Goal: Transaction & Acquisition: Book appointment/travel/reservation

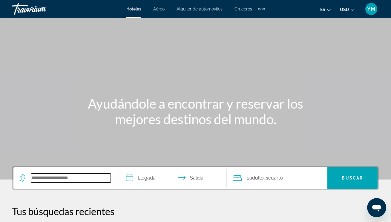
drag, startPoint x: 39, startPoint y: 180, endPoint x: 92, endPoint y: 148, distance: 62.8
click at [39, 180] on input "Search hotel destination" at bounding box center [71, 177] width 80 height 9
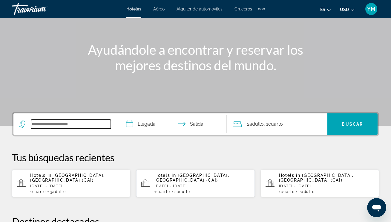
scroll to position [53, 0]
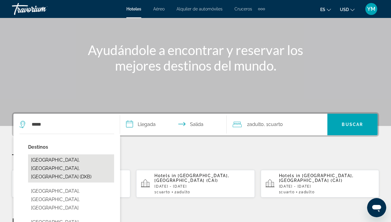
click at [83, 160] on button "[GEOGRAPHIC_DATA], [GEOGRAPHIC_DATA], [GEOGRAPHIC_DATA] (DXB)" at bounding box center [71, 168] width 86 height 28
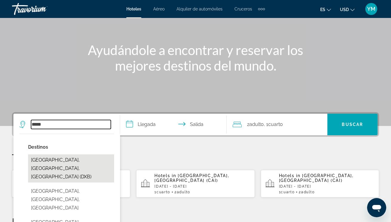
type input "**********"
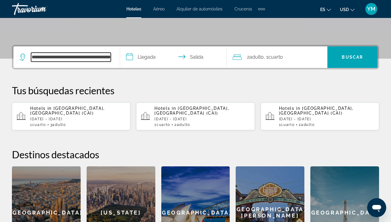
scroll to position [146, 0]
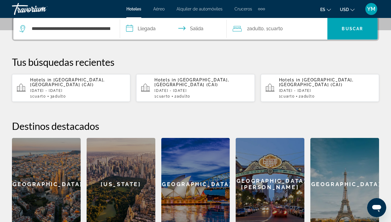
click at [129, 31] on input "**********" at bounding box center [174, 29] width 109 height 23
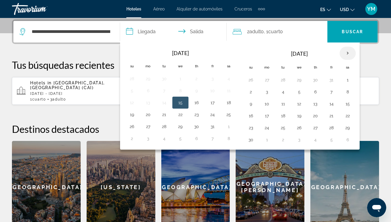
click at [349, 54] on th "Next month" at bounding box center [348, 53] width 16 height 13
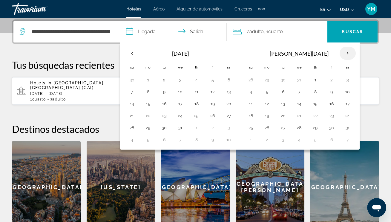
click at [349, 54] on th "Next month" at bounding box center [348, 53] width 16 height 13
click at [317, 117] on button "19" at bounding box center [316, 115] width 10 height 8
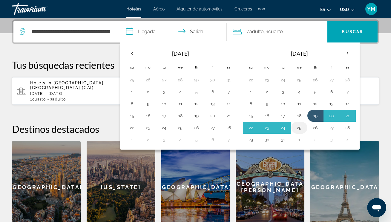
click at [301, 128] on button "25" at bounding box center [300, 127] width 10 height 8
type input "**********"
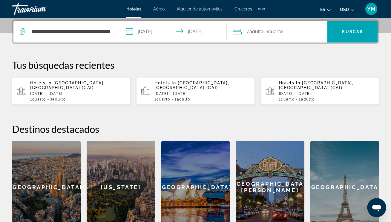
click at [132, 33] on input "**********" at bounding box center [174, 32] width 109 height 23
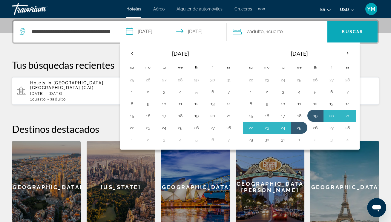
drag, startPoint x: 380, startPoint y: 48, endPoint x: 367, endPoint y: 39, distance: 14.9
click at [380, 48] on div "**********" at bounding box center [195, 126] width 391 height 214
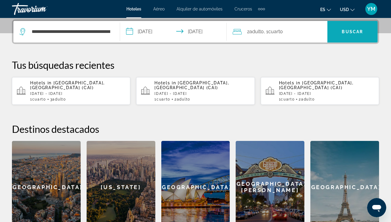
click at [356, 30] on span "Buscar" at bounding box center [352, 31] width 21 height 5
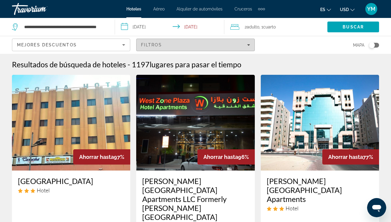
click at [249, 45] on icon "Filters" at bounding box center [248, 44] width 3 height 3
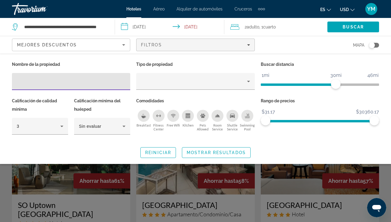
scroll to position [509, 0]
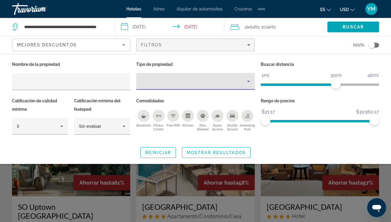
click at [147, 81] on div "Property type" at bounding box center [194, 81] width 106 height 7
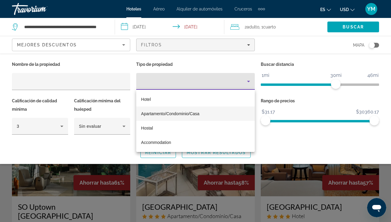
click at [189, 65] on div at bounding box center [195, 111] width 391 height 222
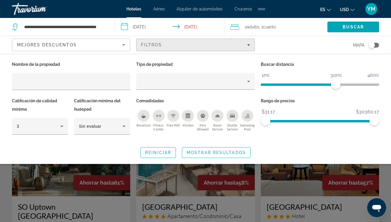
click at [183, 40] on span "Filters" at bounding box center [196, 45] width 118 height 14
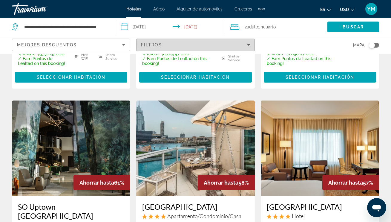
click at [249, 44] on icon "Filters" at bounding box center [248, 44] width 3 height 3
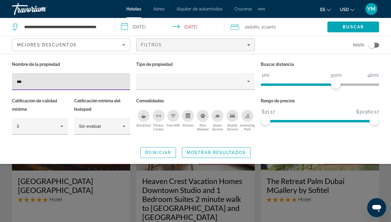
type input "***"
click at [200, 149] on span "Search widget" at bounding box center [216, 152] width 68 height 14
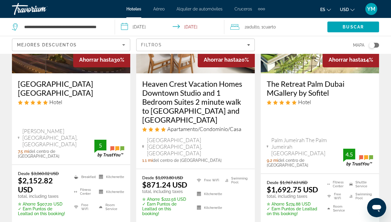
scroll to position [97, 0]
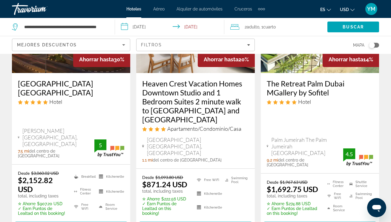
click at [246, 26] on span "2 Adulto Adulto" at bounding box center [252, 27] width 15 height 8
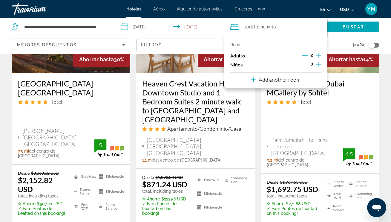
click at [318, 55] on icon "Increment adults" at bounding box center [318, 55] width 5 height 7
click at [354, 27] on span "Buscar" at bounding box center [353, 26] width 21 height 5
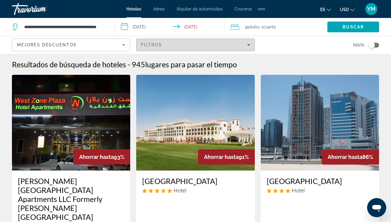
click at [155, 46] on span "Filtros" at bounding box center [151, 44] width 21 height 5
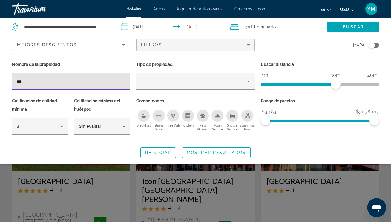
type input "***"
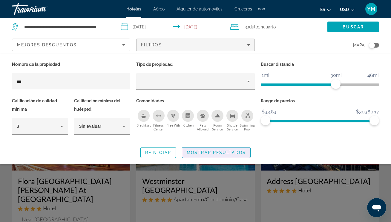
click at [200, 148] on span "Search widget" at bounding box center [216, 152] width 68 height 14
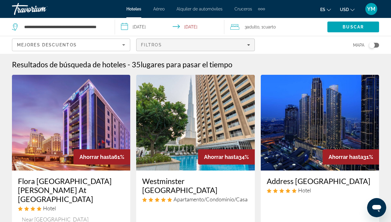
click at [151, 46] on span "Filtros" at bounding box center [151, 44] width 21 height 5
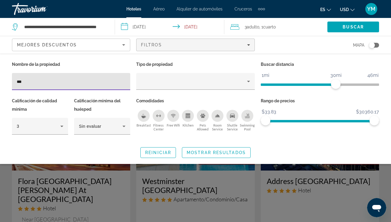
click at [209, 151] on span "Mostrar resultados" at bounding box center [216, 152] width 59 height 5
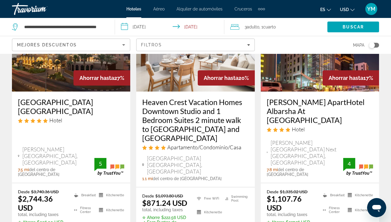
scroll to position [356, 0]
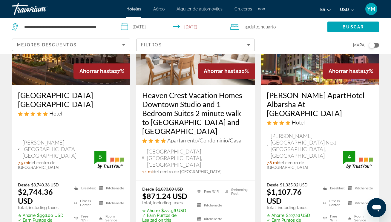
click at [321, 132] on span "Sheikh Zayed Road Next Mall Of Emirates, Dubai" at bounding box center [307, 145] width 73 height 26
click at [308, 91] on div "MENA ApartHotel Albarsha At The Mall Hotel" at bounding box center [320, 110] width 106 height 39
click at [326, 98] on div "MENA ApartHotel Albarsha At The Mall Hotel Sheikh Zayed Road Next Mall Of Emira…" at bounding box center [320, 130] width 118 height 91
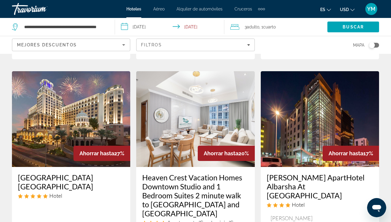
scroll to position [275, 0]
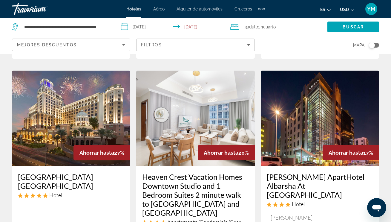
click at [325, 98] on img "Main content" at bounding box center [320, 119] width 118 height 96
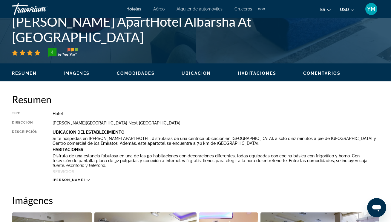
scroll to position [239, 0]
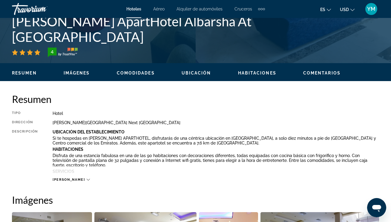
click at [70, 179] on div "[PERSON_NAME]" at bounding box center [71, 179] width 37 height 4
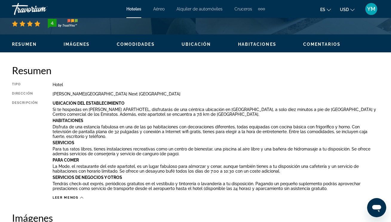
scroll to position [269, 0]
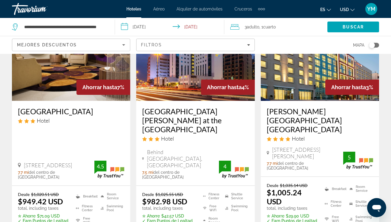
scroll to position [870, 0]
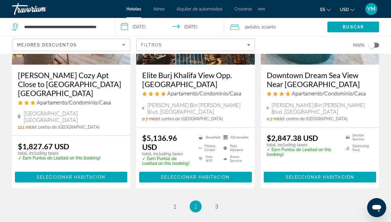
scroll to position [859, 0]
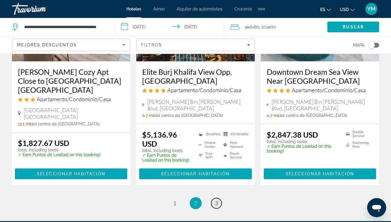
click at [218, 198] on link "page 3" at bounding box center [216, 203] width 10 height 10
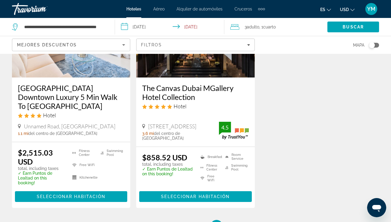
scroll to position [826, 0]
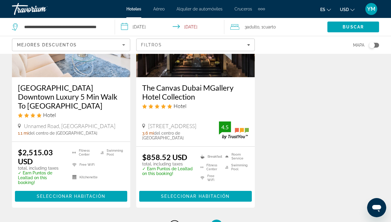
click at [174, 221] on span "1" at bounding box center [174, 225] width 3 height 7
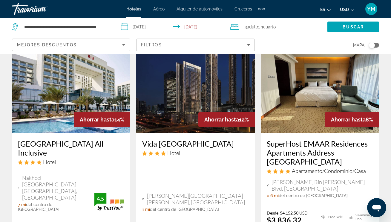
scroll to position [581, 1]
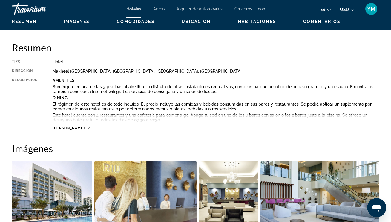
scroll to position [290, 0]
click at [87, 129] on icon "Main content" at bounding box center [88, 127] width 3 height 3
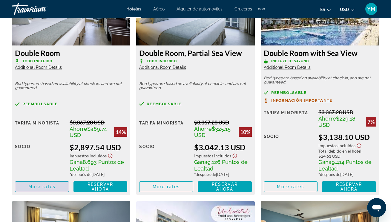
scroll to position [1191, 0]
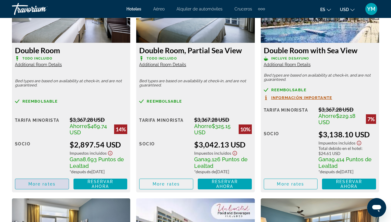
click at [41, 189] on button "More rates" at bounding box center [42, 183] width 54 height 11
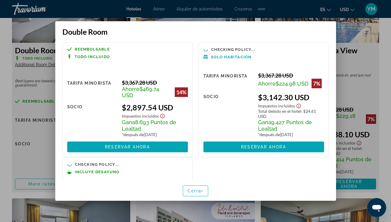
scroll to position [0, 0]
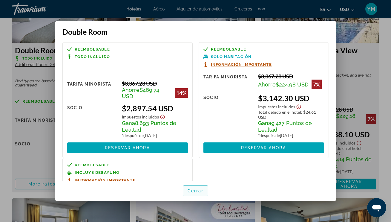
click at [200, 192] on span "Cerrar" at bounding box center [196, 190] width 16 height 5
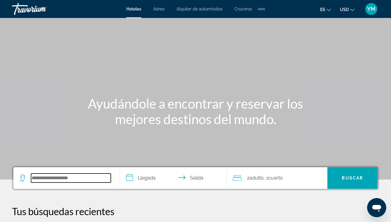
click at [35, 177] on input "Search hotel destination" at bounding box center [71, 177] width 80 height 9
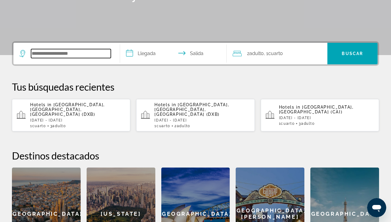
scroll to position [146, 0]
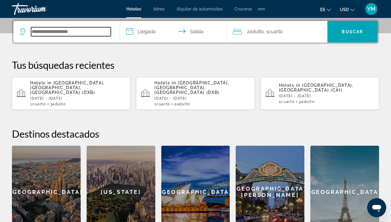
paste input "**********"
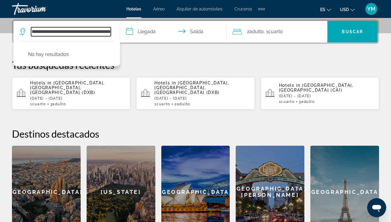
drag, startPoint x: 44, startPoint y: 31, endPoint x: 23, endPoint y: 32, distance: 21.2
click at [24, 32] on div "**********" at bounding box center [64, 31] width 91 height 9
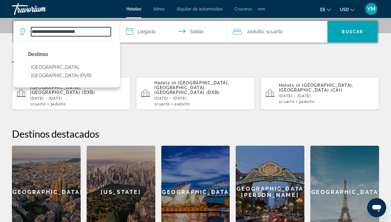
type input "**********"
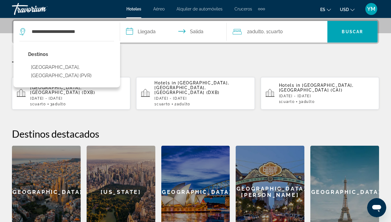
click at [130, 31] on input "**********" at bounding box center [174, 32] width 109 height 23
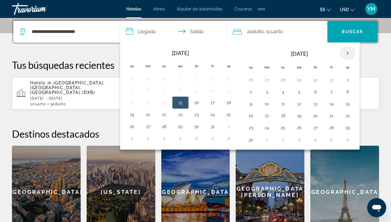
click at [347, 53] on th "Next month" at bounding box center [348, 53] width 16 height 13
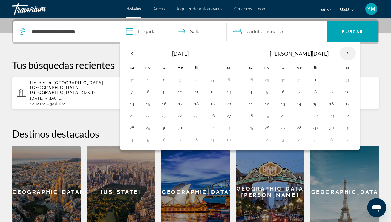
click at [347, 53] on th "Next month" at bounding box center [348, 53] width 16 height 13
click at [330, 114] on button "20" at bounding box center [332, 115] width 10 height 8
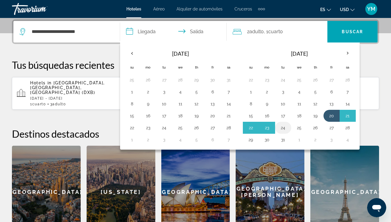
click at [284, 128] on button "24" at bounding box center [283, 127] width 10 height 8
type input "**********"
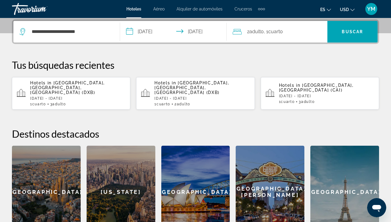
click at [241, 31] on icon "Travelers: 2 adults, 0 children" at bounding box center [237, 31] width 9 height 7
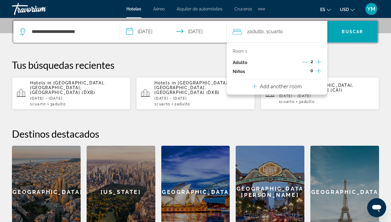
click at [319, 63] on icon "Increment adults" at bounding box center [318, 61] width 5 height 7
click at [359, 29] on span "Search" at bounding box center [352, 31] width 50 height 14
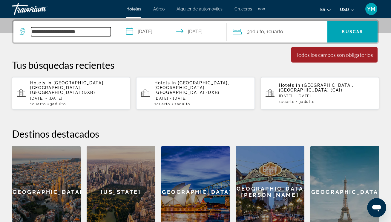
click at [79, 27] on input "**********" at bounding box center [71, 31] width 80 height 9
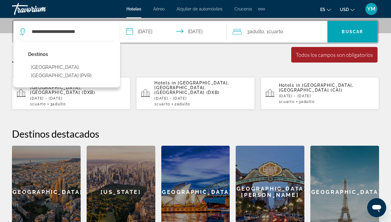
click at [78, 67] on button "[GEOGRAPHIC_DATA], [GEOGRAPHIC_DATA] (PVR)" at bounding box center [71, 72] width 86 height 20
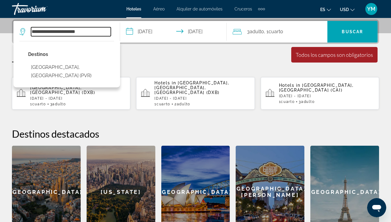
type input "**********"
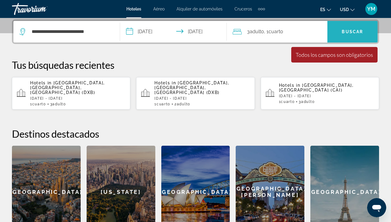
click at [353, 27] on span "Search" at bounding box center [352, 31] width 50 height 14
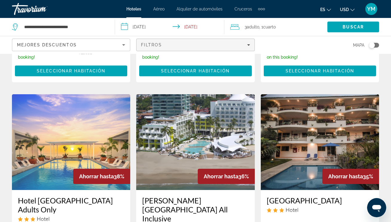
scroll to position [235, 0]
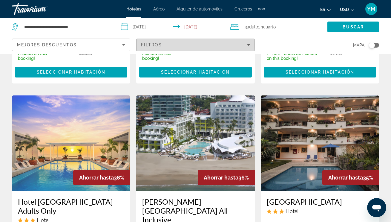
click at [150, 44] on span "Filtros" at bounding box center [151, 44] width 21 height 5
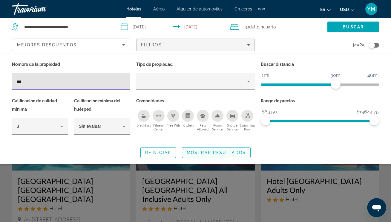
type input "***"
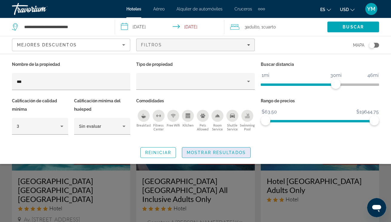
click at [227, 153] on span "Mostrar resultados" at bounding box center [216, 152] width 59 height 5
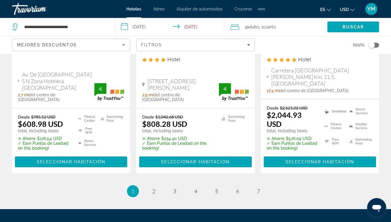
scroll to position [923, 0]
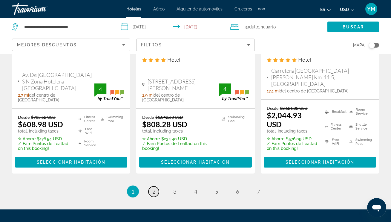
click at [154, 188] on span "2" at bounding box center [153, 191] width 3 height 7
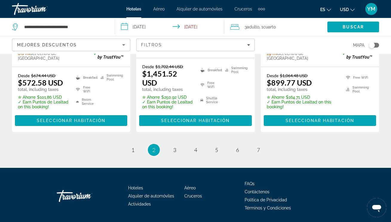
scroll to position [948, 0]
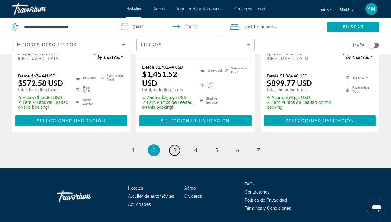
click at [175, 147] on span "3" at bounding box center [174, 150] width 3 height 7
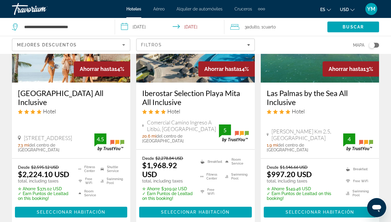
scroll to position [72, 0]
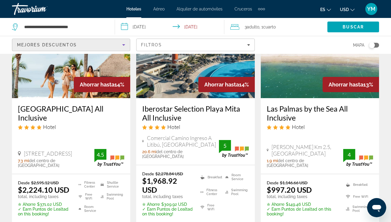
click at [125, 45] on icon "Sort by" at bounding box center [123, 44] width 7 height 7
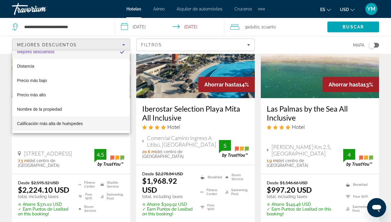
click at [83, 124] on mat-option "Calificación más alta de huéspedes" at bounding box center [71, 123] width 118 height 14
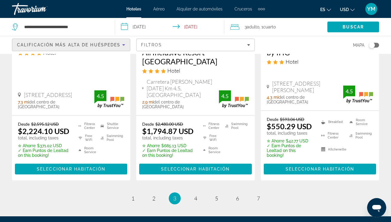
scroll to position [904, 0]
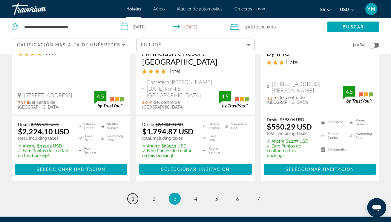
click at [130, 193] on link "page 1" at bounding box center [133, 198] width 10 height 10
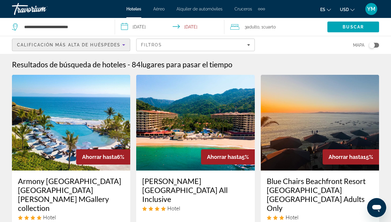
click at [123, 45] on icon "Sort by" at bounding box center [123, 44] width 3 height 1
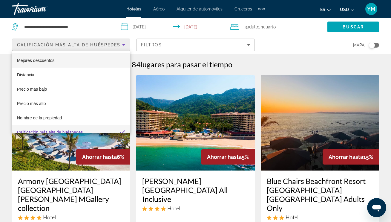
scroll to position [6, 0]
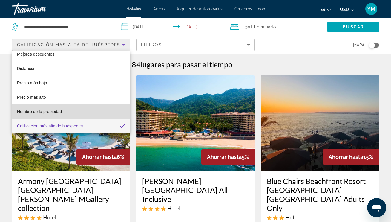
click at [93, 113] on mat-option "Nombre de la propiedad" at bounding box center [71, 111] width 118 height 14
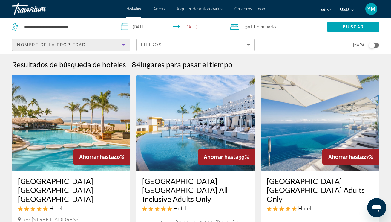
click at [124, 43] on icon "Sort by" at bounding box center [123, 44] width 7 height 7
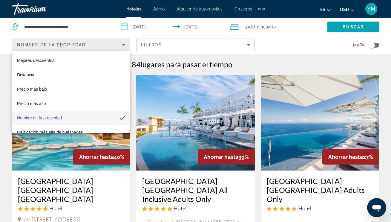
scroll to position [9, 0]
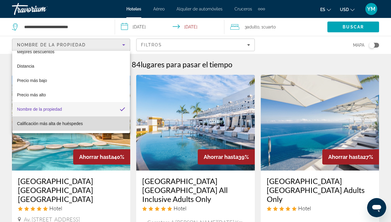
click at [87, 123] on mat-option "Calificación más alta de huéspedes" at bounding box center [71, 123] width 118 height 14
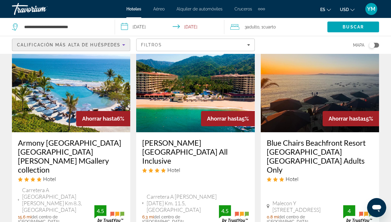
scroll to position [38, 0]
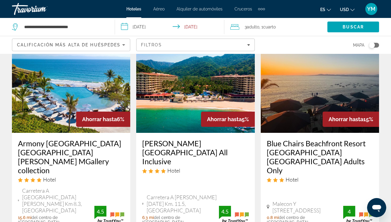
click at [301, 102] on img "Main content" at bounding box center [320, 85] width 118 height 96
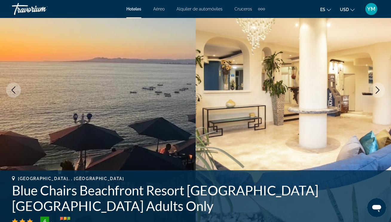
scroll to position [67, 0]
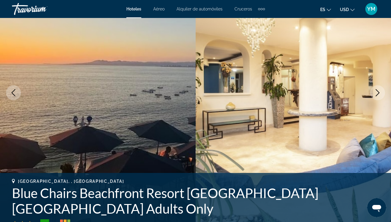
click at [380, 93] on icon "Next image" at bounding box center [377, 92] width 7 height 7
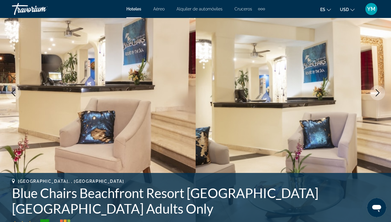
click at [380, 93] on icon "Next image" at bounding box center [377, 92] width 7 height 7
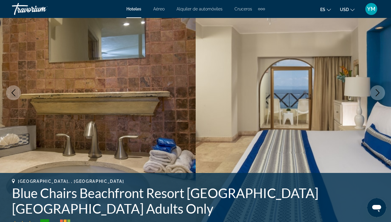
click at [380, 93] on icon "Next image" at bounding box center [377, 92] width 7 height 7
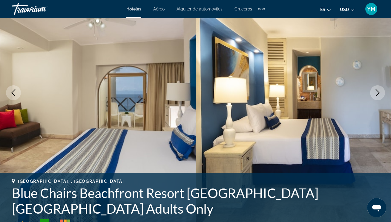
click at [380, 93] on icon "Next image" at bounding box center [377, 92] width 7 height 7
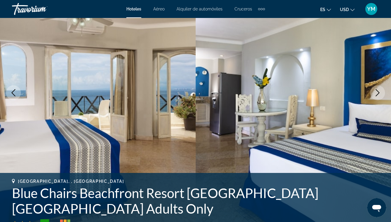
click at [380, 93] on icon "Next image" at bounding box center [377, 92] width 7 height 7
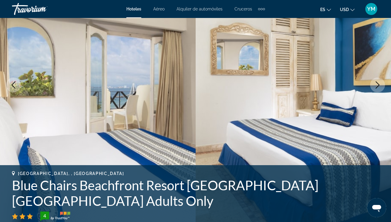
scroll to position [77, 0]
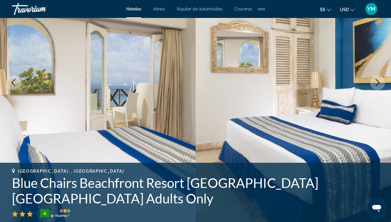
click at [379, 82] on icon "Next image" at bounding box center [378, 82] width 4 height 7
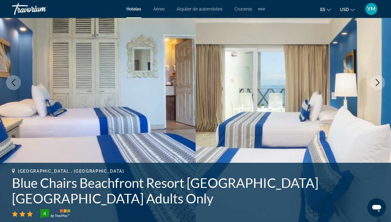
click at [379, 82] on icon "Next image" at bounding box center [378, 82] width 4 height 7
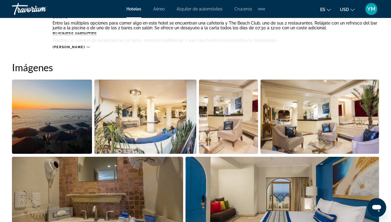
scroll to position [371, 0]
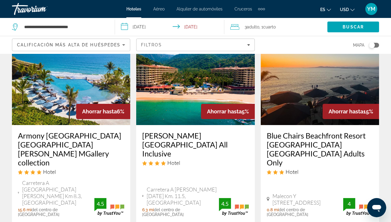
scroll to position [47, 0]
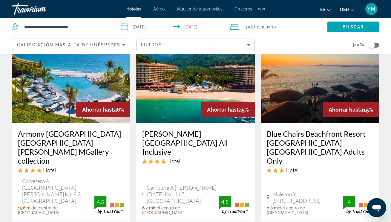
click at [213, 92] on img "Main content" at bounding box center [195, 75] width 118 height 96
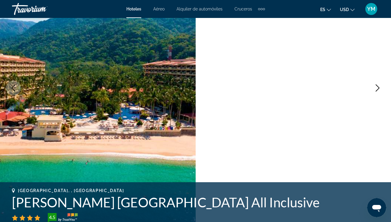
scroll to position [76, 0]
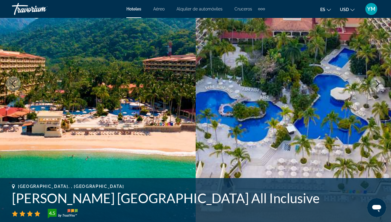
click at [376, 85] on icon "Next image" at bounding box center [377, 83] width 7 height 7
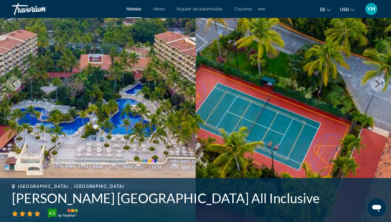
click at [376, 85] on icon "Next image" at bounding box center [377, 83] width 7 height 7
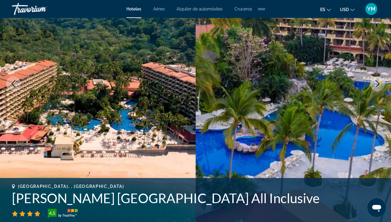
click at [376, 85] on icon "Next image" at bounding box center [377, 83] width 7 height 7
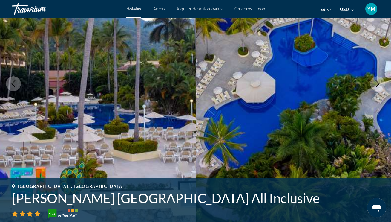
click at [376, 85] on icon "Next image" at bounding box center [377, 83] width 7 height 7
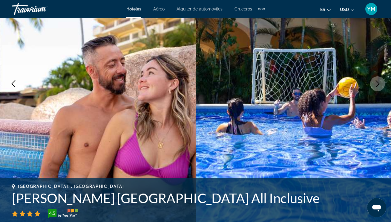
click at [376, 85] on icon "Next image" at bounding box center [377, 83] width 7 height 7
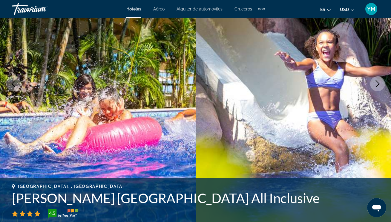
click at [376, 85] on icon "Next image" at bounding box center [377, 83] width 7 height 7
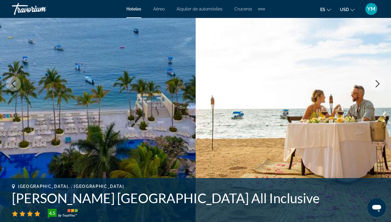
click at [376, 85] on icon "Next image" at bounding box center [377, 83] width 7 height 7
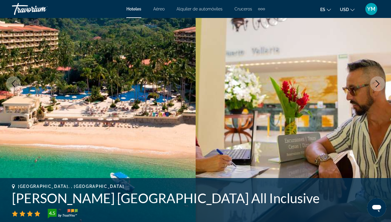
click at [376, 85] on icon "Next image" at bounding box center [377, 83] width 7 height 7
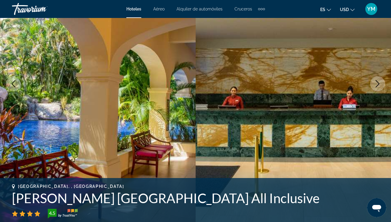
click at [376, 85] on icon "Next image" at bounding box center [377, 83] width 7 height 7
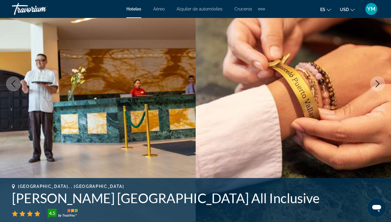
click at [376, 85] on icon "Next image" at bounding box center [377, 83] width 7 height 7
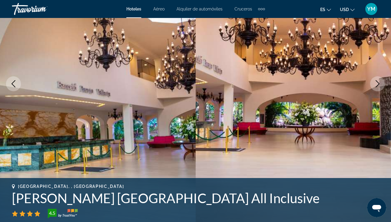
click at [376, 85] on icon "Next image" at bounding box center [377, 83] width 7 height 7
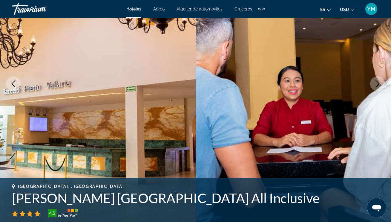
click at [376, 85] on icon "Next image" at bounding box center [377, 83] width 7 height 7
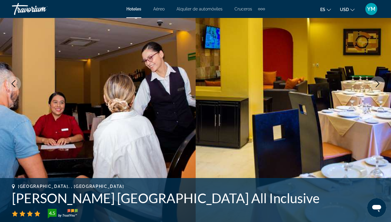
click at [376, 85] on icon "Next image" at bounding box center [377, 83] width 7 height 7
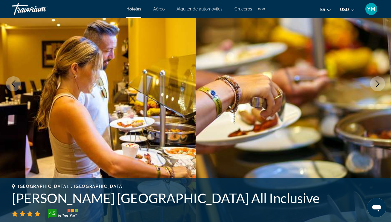
click at [376, 85] on icon "Next image" at bounding box center [377, 83] width 7 height 7
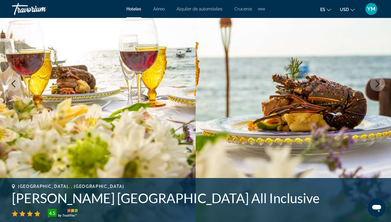
click at [376, 85] on icon "Next image" at bounding box center [377, 83] width 7 height 7
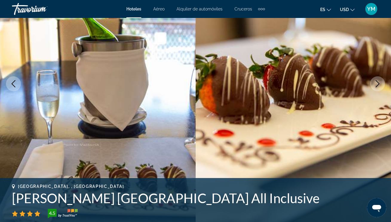
click at [376, 85] on icon "Next image" at bounding box center [377, 83] width 7 height 7
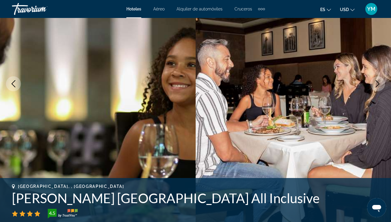
click at [376, 85] on icon "Next image" at bounding box center [377, 83] width 7 height 7
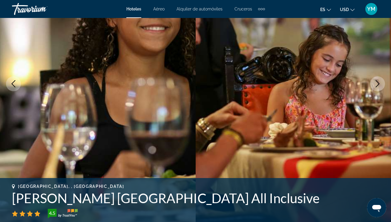
click at [376, 85] on icon "Next image" at bounding box center [377, 83] width 7 height 7
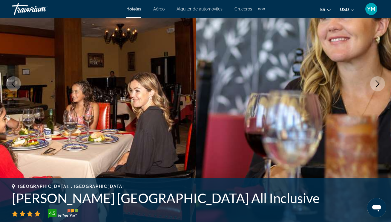
click at [376, 85] on icon "Next image" at bounding box center [377, 83] width 7 height 7
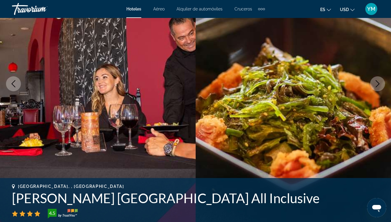
click at [376, 85] on icon "Next image" at bounding box center [377, 83] width 7 height 7
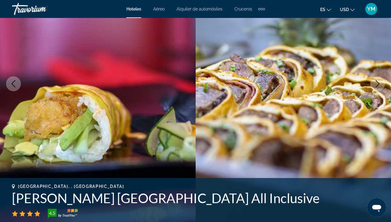
click at [376, 85] on icon "Next image" at bounding box center [377, 83] width 7 height 7
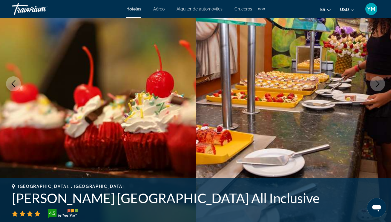
click at [376, 85] on icon "Next image" at bounding box center [377, 83] width 7 height 7
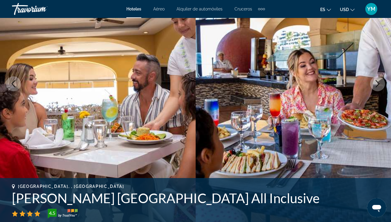
click at [376, 85] on icon "Next image" at bounding box center [377, 83] width 7 height 7
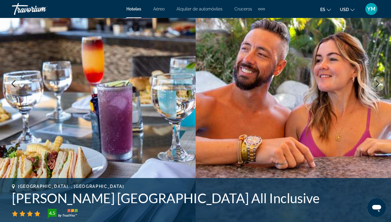
click at [376, 85] on icon "Next image" at bounding box center [377, 83] width 7 height 7
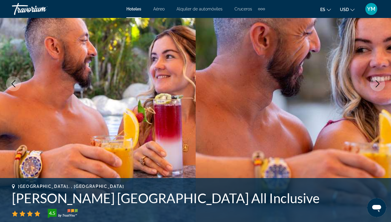
click at [376, 85] on icon "Next image" at bounding box center [377, 83] width 7 height 7
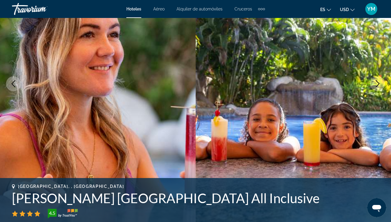
click at [376, 85] on icon "Next image" at bounding box center [377, 83] width 7 height 7
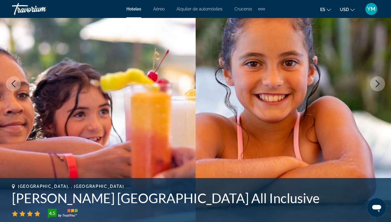
click at [376, 85] on icon "Next image" at bounding box center [377, 83] width 7 height 7
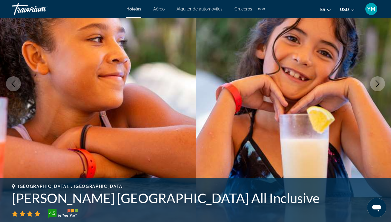
click at [376, 85] on icon "Next image" at bounding box center [377, 83] width 7 height 7
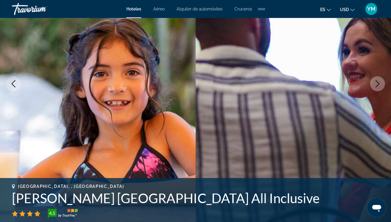
click at [376, 85] on icon "Next image" at bounding box center [377, 83] width 7 height 7
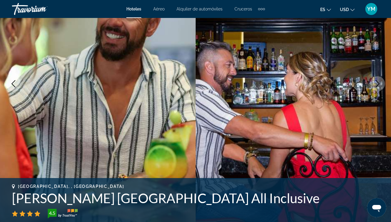
click at [376, 85] on icon "Next image" at bounding box center [377, 83] width 7 height 7
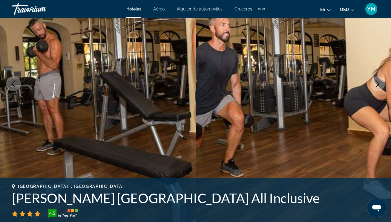
click at [376, 85] on icon "Next image" at bounding box center [377, 83] width 7 height 7
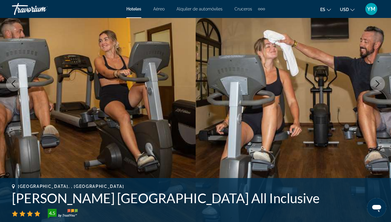
click at [376, 85] on icon "Next image" at bounding box center [377, 83] width 7 height 7
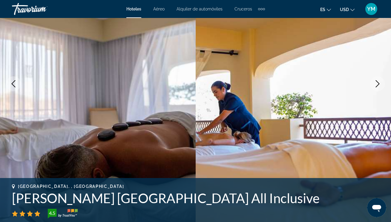
click at [376, 85] on icon "Next image" at bounding box center [377, 83] width 7 height 7
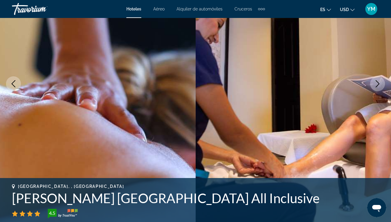
click at [376, 85] on icon "Next image" at bounding box center [377, 83] width 7 height 7
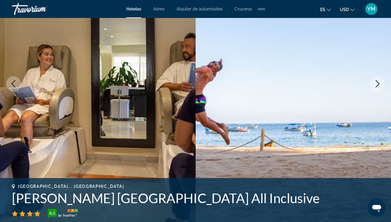
click at [376, 85] on icon "Next image" at bounding box center [377, 83] width 7 height 7
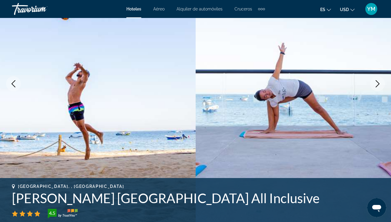
click at [376, 85] on icon "Next image" at bounding box center [377, 83] width 7 height 7
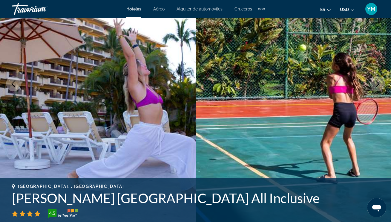
click at [376, 85] on icon "Next image" at bounding box center [377, 83] width 7 height 7
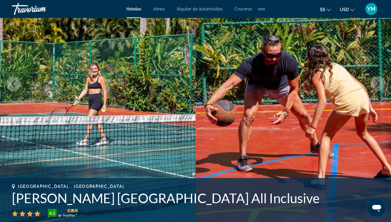
click at [376, 85] on icon "Next image" at bounding box center [377, 83] width 7 height 7
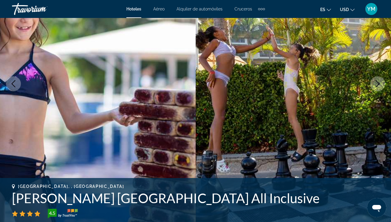
click at [376, 85] on icon "Next image" at bounding box center [377, 83] width 7 height 7
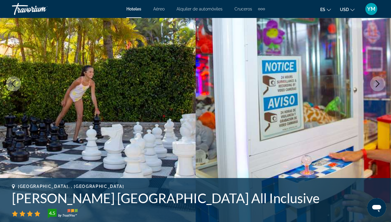
click at [376, 85] on icon "Next image" at bounding box center [377, 83] width 7 height 7
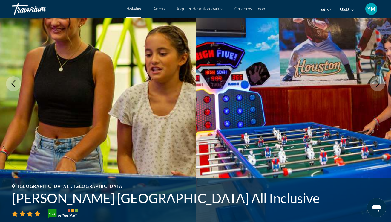
click at [376, 85] on icon "Next image" at bounding box center [377, 83] width 7 height 7
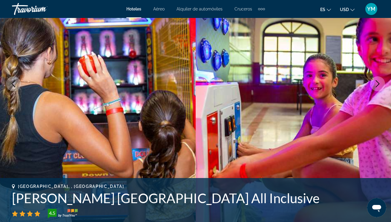
click at [376, 85] on icon "Next image" at bounding box center [377, 83] width 7 height 7
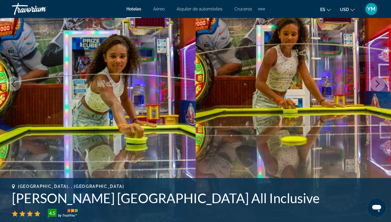
click at [376, 85] on icon "Next image" at bounding box center [377, 83] width 7 height 7
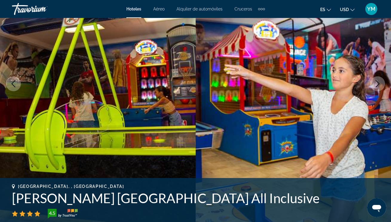
click at [376, 85] on icon "Next image" at bounding box center [377, 83] width 7 height 7
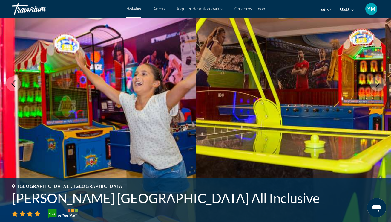
click at [376, 85] on icon "Next image" at bounding box center [377, 83] width 7 height 7
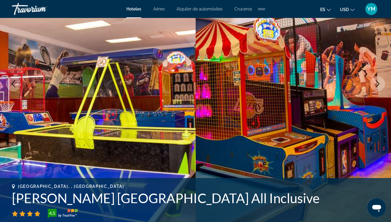
click at [376, 85] on icon "Next image" at bounding box center [377, 83] width 7 height 7
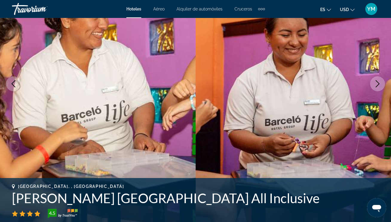
click at [376, 85] on icon "Next image" at bounding box center [377, 83] width 7 height 7
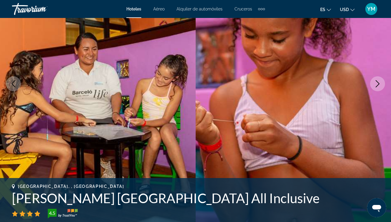
click at [376, 85] on icon "Next image" at bounding box center [377, 83] width 7 height 7
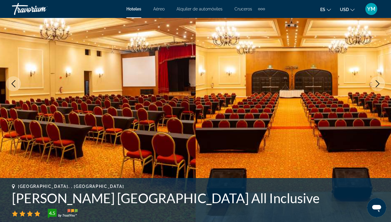
click at [376, 85] on icon "Next image" at bounding box center [377, 83] width 7 height 7
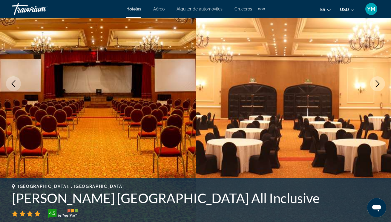
click at [376, 85] on icon "Next image" at bounding box center [377, 83] width 7 height 7
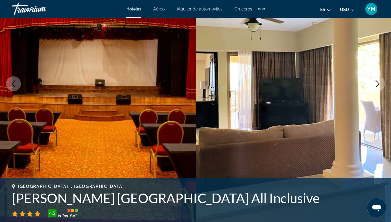
click at [376, 85] on icon "Next image" at bounding box center [377, 83] width 7 height 7
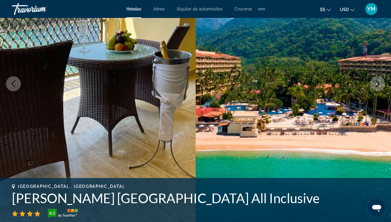
click at [376, 85] on icon "Next image" at bounding box center [377, 83] width 7 height 7
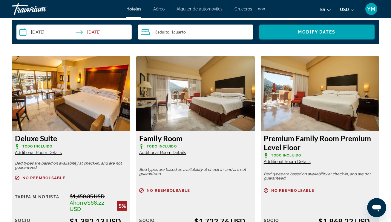
scroll to position [895, 0]
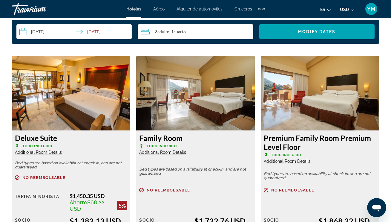
click at [23, 33] on input "**********" at bounding box center [75, 32] width 118 height 17
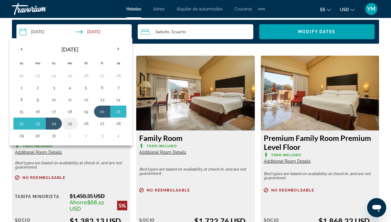
click at [69, 124] on button "25" at bounding box center [70, 123] width 10 height 8
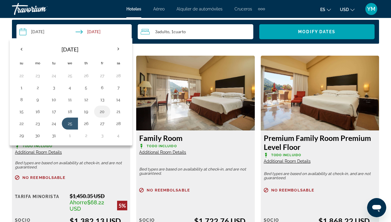
click at [102, 110] on button "20" at bounding box center [102, 111] width 10 height 8
type input "**********"
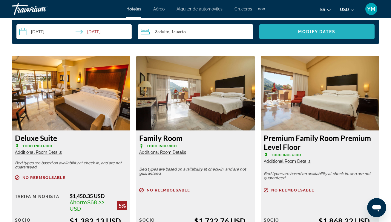
click at [305, 33] on span "Modify Dates" at bounding box center [316, 31] width 37 height 5
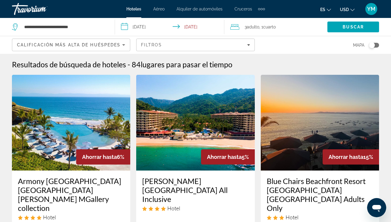
click at [180, 26] on input "**********" at bounding box center [170, 28] width 111 height 20
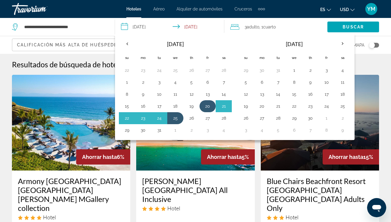
click at [208, 107] on button "20" at bounding box center [208, 106] width 10 height 8
click at [162, 120] on button "24" at bounding box center [159, 118] width 10 height 8
type input "**********"
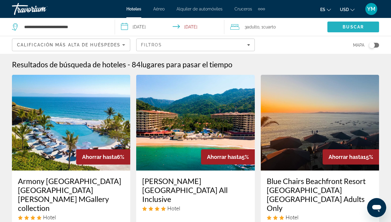
click at [354, 27] on span "Buscar" at bounding box center [353, 26] width 21 height 5
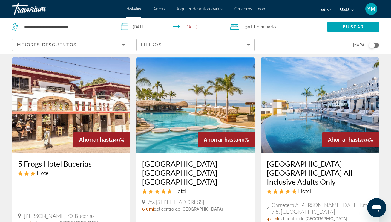
scroll to position [22, 0]
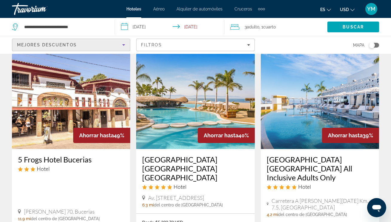
click at [123, 44] on icon "Sort by" at bounding box center [123, 44] width 7 height 7
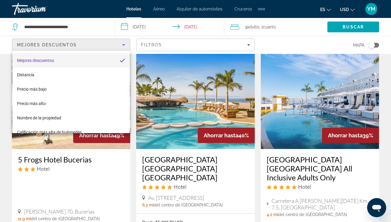
scroll to position [9, 0]
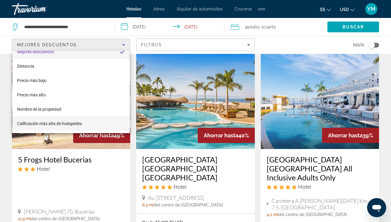
click at [77, 123] on span "Calificación más alta de huéspedes" at bounding box center [49, 123] width 65 height 5
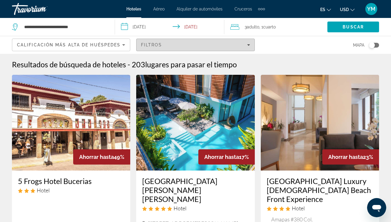
click at [154, 44] on span "Filtros" at bounding box center [151, 44] width 21 height 5
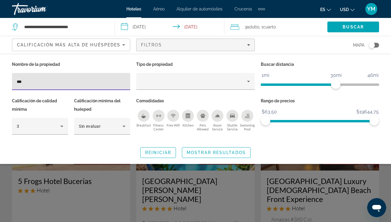
type input "***"
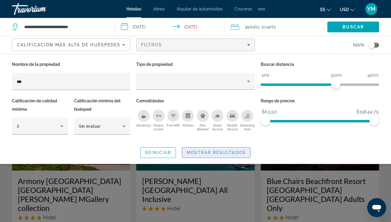
click at [206, 151] on span "Mostrar resultados" at bounding box center [216, 152] width 59 height 5
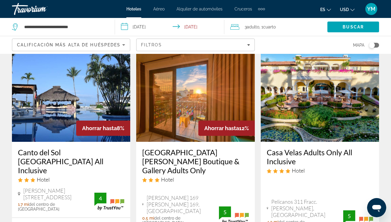
scroll to position [555, 0]
click at [53, 108] on img "Main content" at bounding box center [71, 94] width 118 height 96
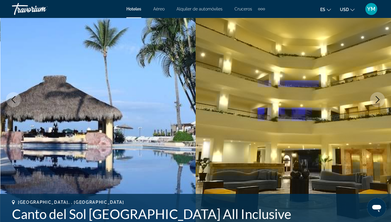
scroll to position [63, 0]
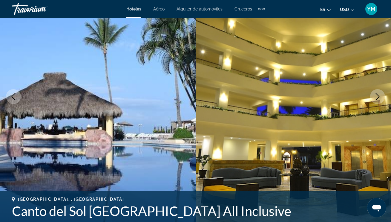
click at [378, 95] on icon "Next image" at bounding box center [377, 96] width 7 height 7
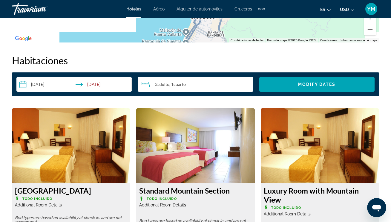
scroll to position [842, 0]
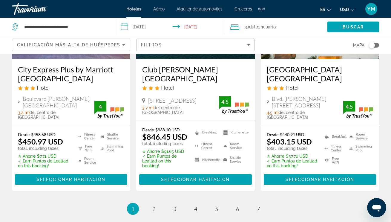
scroll to position [900, 0]
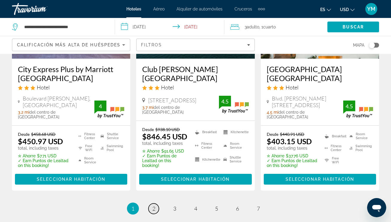
click at [155, 203] on link "page 2" at bounding box center [153, 208] width 10 height 10
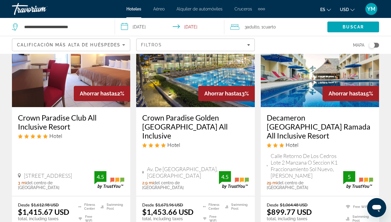
scroll to position [64, 0]
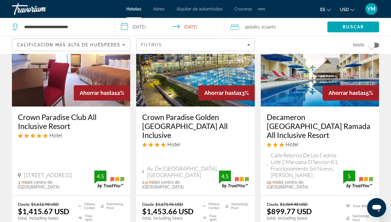
click at [308, 98] on img "Main content" at bounding box center [320, 59] width 118 height 96
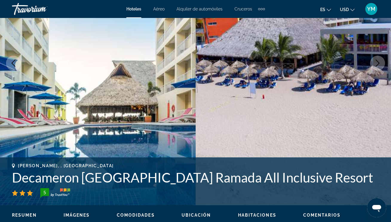
scroll to position [97, 0]
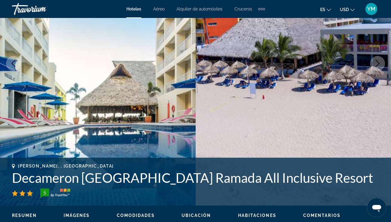
click at [379, 63] on icon "Next image" at bounding box center [378, 63] width 4 height 7
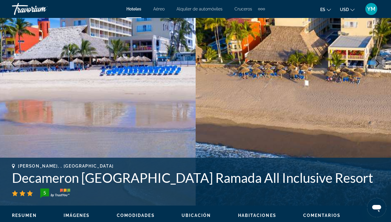
click at [379, 63] on icon "Next image" at bounding box center [378, 63] width 4 height 7
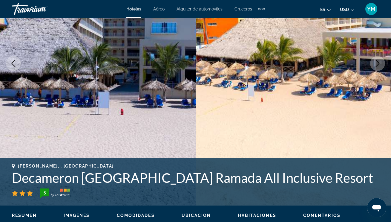
click at [379, 63] on icon "Next image" at bounding box center [378, 63] width 4 height 7
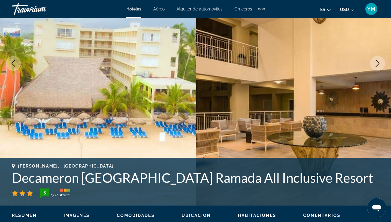
click at [379, 63] on icon "Next image" at bounding box center [378, 63] width 4 height 7
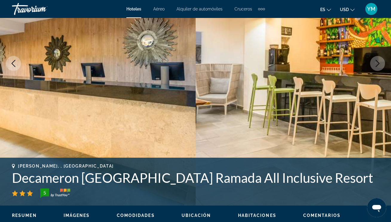
click at [379, 63] on icon "Next image" at bounding box center [378, 63] width 4 height 7
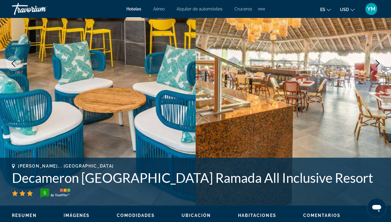
click at [379, 63] on icon "Next image" at bounding box center [378, 63] width 4 height 7
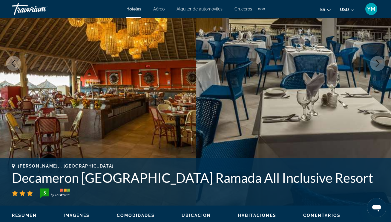
click at [379, 63] on icon "Next image" at bounding box center [378, 63] width 4 height 7
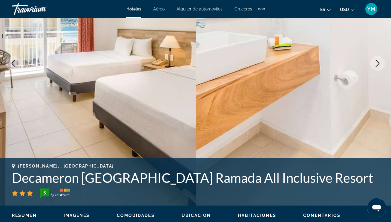
click at [379, 63] on icon "Next image" at bounding box center [378, 63] width 4 height 7
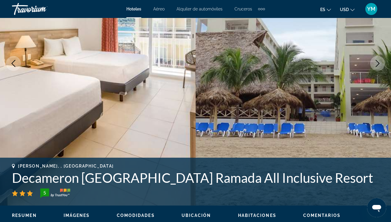
click at [379, 63] on icon "Next image" at bounding box center [378, 63] width 4 height 7
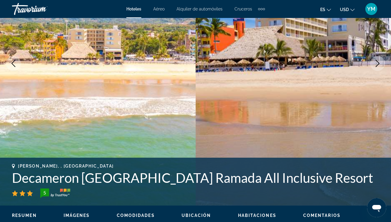
click at [379, 63] on icon "Next image" at bounding box center [378, 63] width 4 height 7
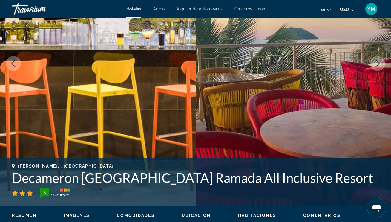
click at [379, 63] on icon "Next image" at bounding box center [378, 63] width 4 height 7
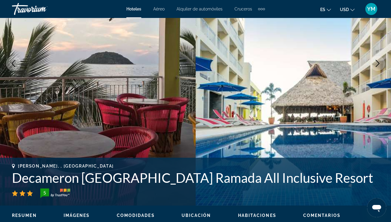
click at [379, 63] on icon "Next image" at bounding box center [378, 63] width 4 height 7
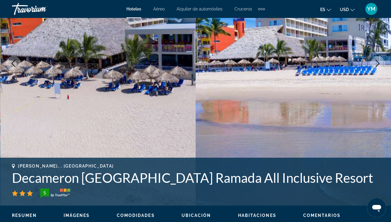
click at [379, 63] on icon "Next image" at bounding box center [378, 63] width 4 height 7
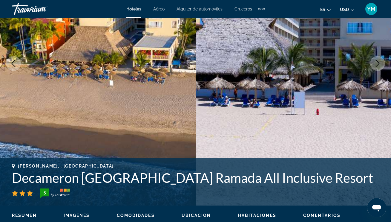
click at [379, 63] on icon "Next image" at bounding box center [378, 63] width 4 height 7
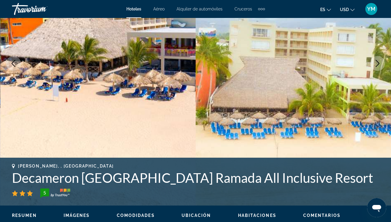
click at [379, 63] on icon "Next image" at bounding box center [378, 63] width 4 height 7
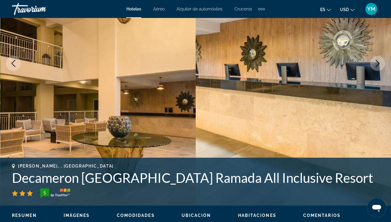
click at [379, 63] on icon "Next image" at bounding box center [378, 63] width 4 height 7
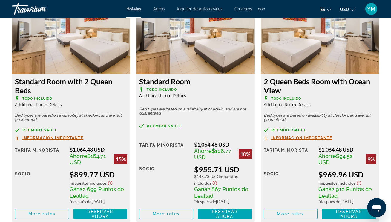
scroll to position [953, 0]
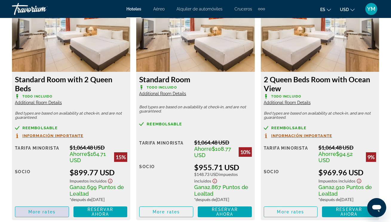
click at [49, 213] on span "More rates" at bounding box center [41, 211] width 27 height 5
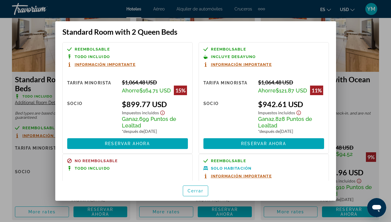
scroll to position [0, 0]
click at [354, 35] on div at bounding box center [195, 111] width 391 height 222
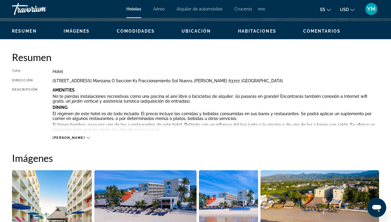
scroll to position [278, 0]
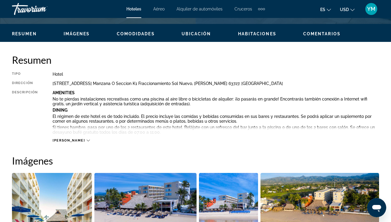
click at [70, 141] on div "[PERSON_NAME]" at bounding box center [71, 140] width 37 height 4
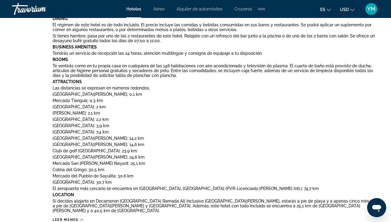
scroll to position [371, 0]
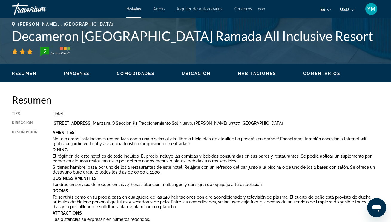
drag, startPoint x: 76, startPoint y: 32, endPoint x: 75, endPoint y: 26, distance: 6.5
click at [76, 32] on h1 "Decameron [GEOGRAPHIC_DATA] Ramada All Inclusive Resort" at bounding box center [195, 36] width 367 height 16
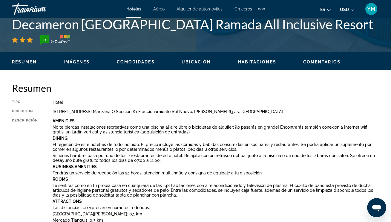
scroll to position [251, 0]
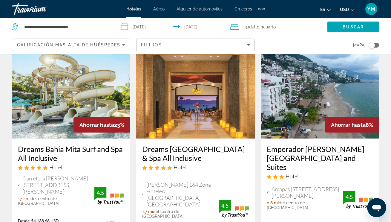
scroll to position [562, 0]
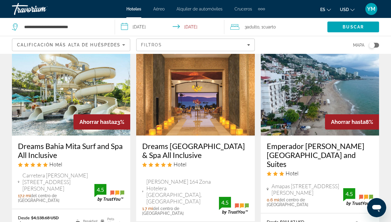
click at [312, 141] on h3 "Emperador [PERSON_NAME][GEOGRAPHIC_DATA] and Suites" at bounding box center [320, 154] width 106 height 27
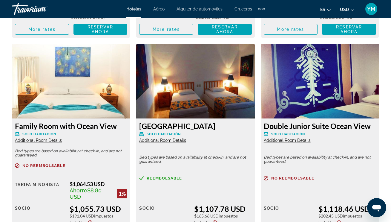
scroll to position [1132, 0]
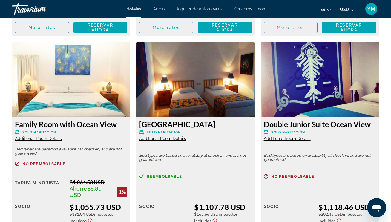
click at [49, 140] on span "Additional Room Details" at bounding box center [38, 138] width 47 height 5
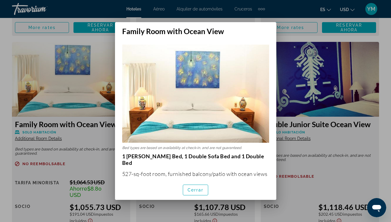
click at [104, 151] on div at bounding box center [195, 111] width 391 height 222
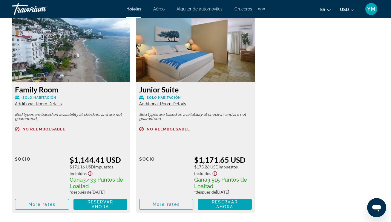
scroll to position [1391, 0]
click at [51, 106] on span "Additional Room Details" at bounding box center [38, 103] width 47 height 5
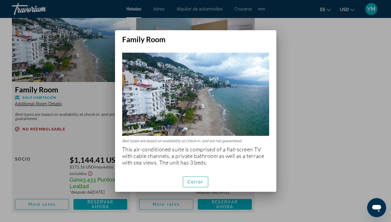
scroll to position [0, 0]
click at [202, 182] on span "Cerrar" at bounding box center [196, 181] width 16 height 5
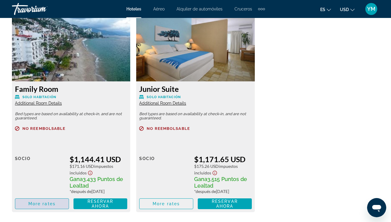
scroll to position [1393, 0]
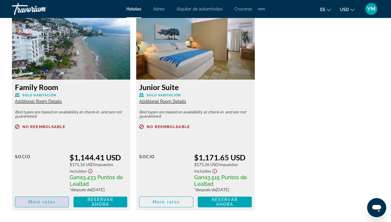
click at [50, 204] on span "More rates" at bounding box center [41, 201] width 27 height 5
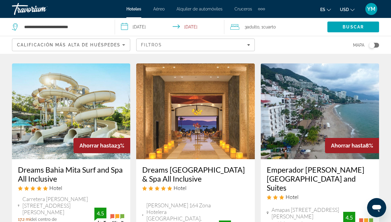
scroll to position [539, 0]
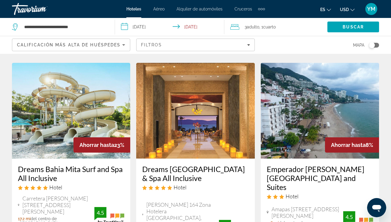
click at [293, 102] on img "Main content" at bounding box center [320, 111] width 118 height 96
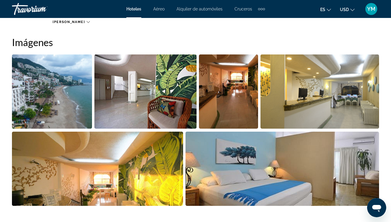
scroll to position [394, 0]
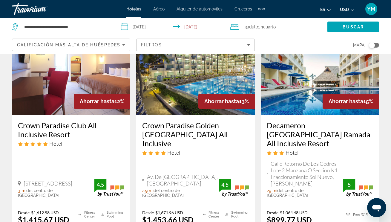
scroll to position [57, 0]
